Goal: Use online tool/utility: Use online tool/utility

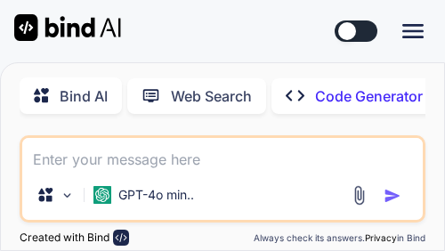
type textarea "h"
type textarea "x"
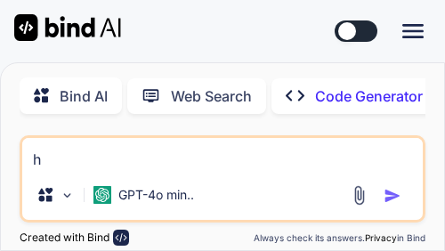
type textarea "x"
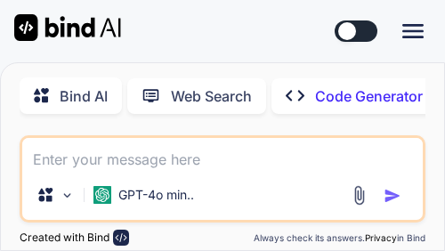
type textarea "g"
type textarea "x"
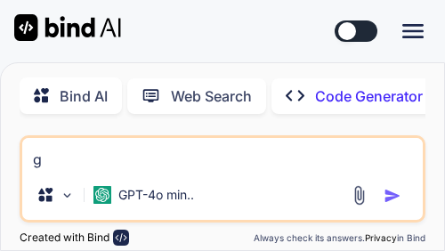
type textarea "gi"
type textarea "x"
type textarea "giv"
type textarea "x"
type textarea "give"
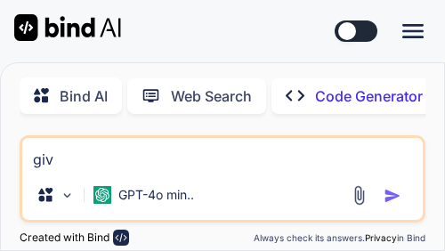
type textarea "x"
type textarea "give"
type textarea "x"
type textarea "give m"
type textarea "x"
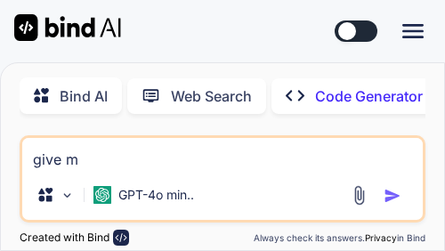
type textarea "give me"
type textarea "x"
type textarea "give me"
type textarea "x"
type textarea "give me a"
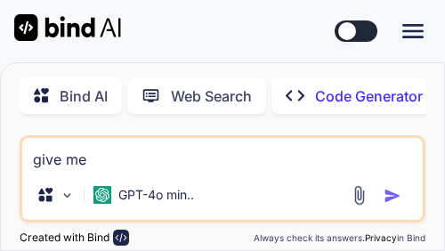
type textarea "x"
type textarea "give me a"
type textarea "x"
type textarea "give me a c"
type textarea "x"
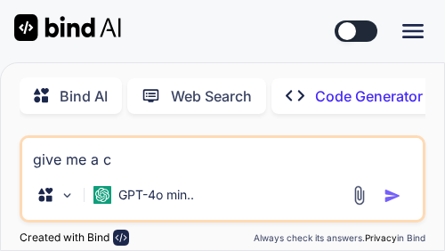
type textarea "give me a co"
type textarea "x"
type textarea "give me a cod"
type textarea "x"
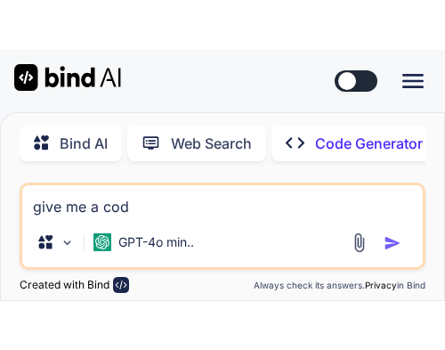
scroll to position [83, 0]
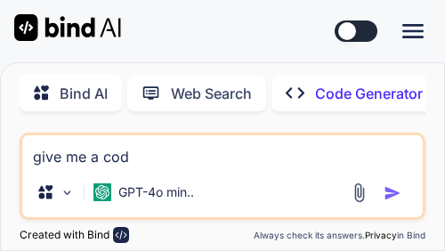
type textarea "give me a code"
type textarea "x"
type textarea "give me a code"
type textarea "x"
type textarea "give me a code t"
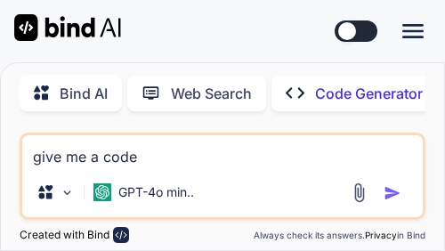
type textarea "x"
type textarea "give me a code to"
type textarea "x"
type textarea "give me a code to"
type textarea "x"
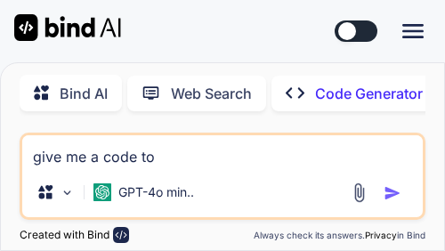
type textarea "give me a code to f"
type textarea "x"
type textarea "give me a code to"
type textarea "x"
type textarea "give me a code to g"
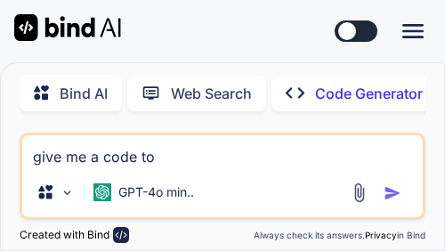
type textarea "x"
type textarea "give me a code to ge"
type textarea "x"
type textarea "give me a code to gen"
type textarea "x"
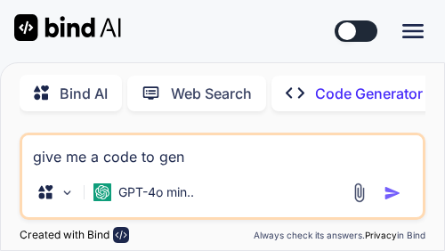
type textarea "give me a code to gene"
type textarea "x"
type textarea "give me a code to gener"
type textarea "x"
type textarea "give me a code to genera"
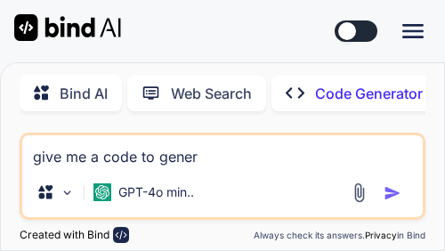
type textarea "x"
type textarea "give me a code to generat"
type textarea "x"
type textarea "give me a code to generate"
type textarea "x"
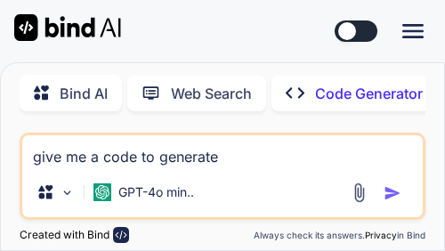
type textarea "give me a code to generate"
type textarea "x"
type textarea "give me a code to generate r"
type textarea "x"
type textarea "give me a code to generate ra"
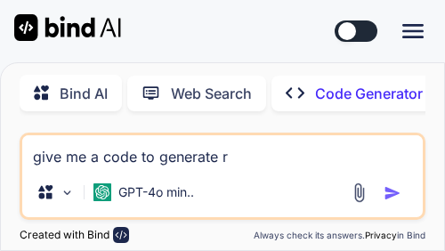
type textarea "x"
type textarea "give me a code to generate rai"
type textarea "x"
type textarea "give me a code to generate rail"
type textarea "x"
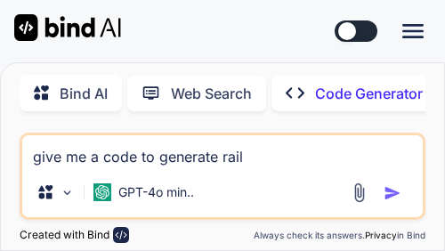
type textarea "give me a code to generate rai"
type textarea "x"
type textarea "give me a code to generate rain"
type textarea "x"
type textarea "give me a code to generate rainb"
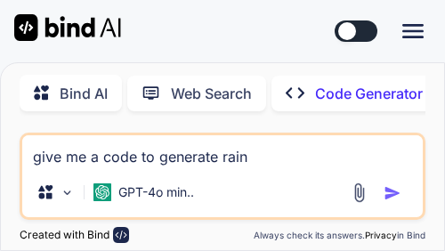
type textarea "x"
type textarea "give me a code to generate rainbo"
type textarea "x"
type textarea "give me a code to generate rainbow"
type textarea "x"
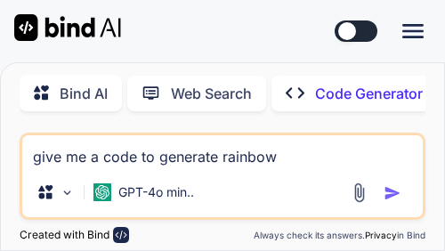
type textarea "give me a code to generate rainbow"
type textarea "x"
type textarea "give me a code to generate rainbow i"
type textarea "x"
type textarea "give me a code to generate rainbow in"
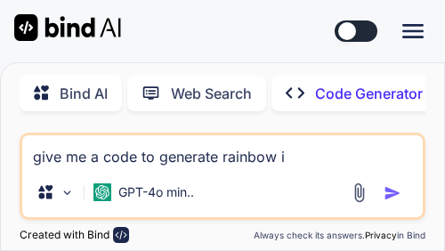
type textarea "x"
type textarea "give me a code to generate rainbow in"
type textarea "x"
type textarea "give me a code to generate rainbow in h"
type textarea "x"
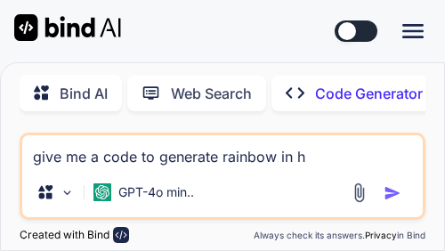
type textarea "give me a code to generate rainbow in ht"
type textarea "x"
type textarea "give me a code to generate rainbow in htm"
type textarea "x"
type textarea "give me a code to generate rainbow in html"
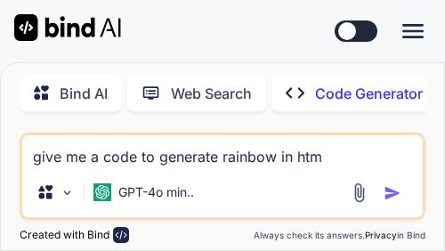
type textarea "x"
type textarea "give me a code to generate rainbow in html"
click at [389, 194] on img "button" at bounding box center [393, 193] width 18 height 18
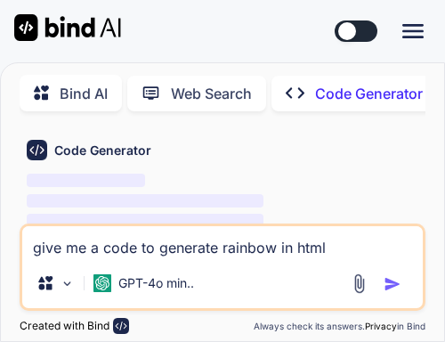
type textarea "x"
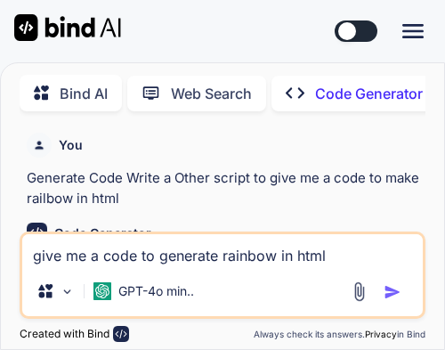
click at [396, 250] on img "button" at bounding box center [393, 292] width 18 height 18
click at [397, 250] on img "button" at bounding box center [393, 292] width 18 height 18
click at [398, 250] on img "button" at bounding box center [393, 292] width 18 height 18
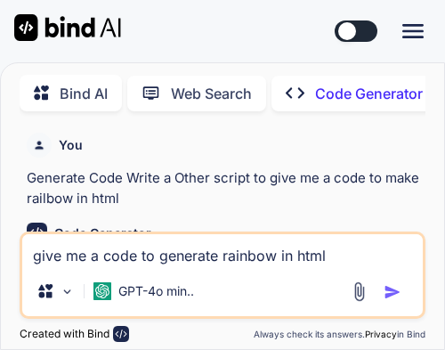
click at [399, 250] on img "button" at bounding box center [393, 292] width 18 height 18
click at [401, 250] on img "button" at bounding box center [393, 292] width 18 height 18
drag, startPoint x: 329, startPoint y: 261, endPoint x: 4, endPoint y: 259, distance: 324.3
click at [4, 250] on div "You Generate Code Write a Other script to give me a code to make railbow in htm…" at bounding box center [223, 238] width 444 height 224
